Goal: Task Accomplishment & Management: Use online tool/utility

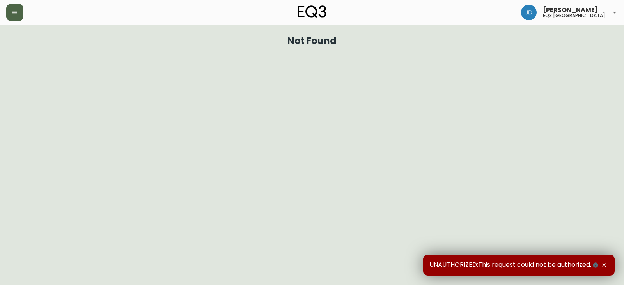
click at [9, 12] on button "button" at bounding box center [14, 12] width 17 height 17
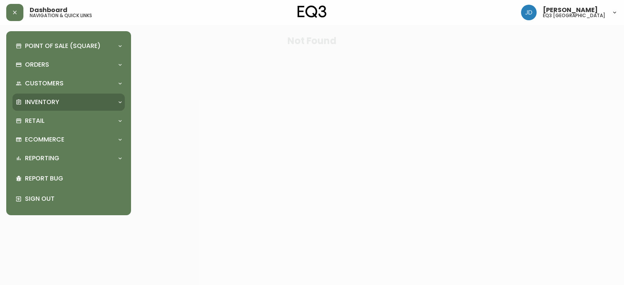
click at [64, 105] on div "Inventory" at bounding box center [65, 102] width 98 height 9
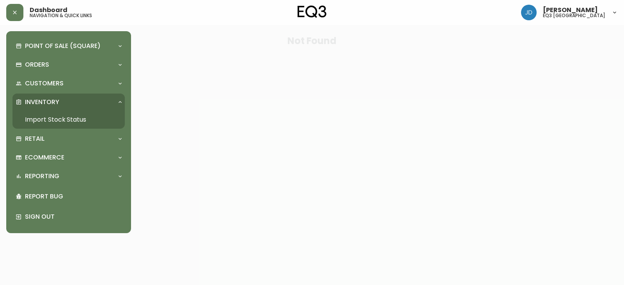
click at [66, 117] on link "Import Stock Status" at bounding box center [68, 120] width 112 height 18
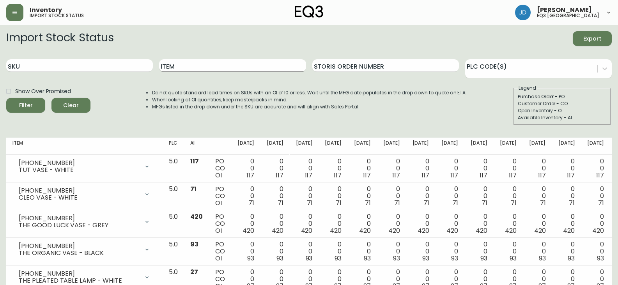
click at [179, 70] on input "Item" at bounding box center [232, 65] width 147 height 12
type input "EMBER"
click at [6, 98] on button "Filter" at bounding box center [25, 105] width 39 height 15
